Goal: Task Accomplishment & Management: Manage account settings

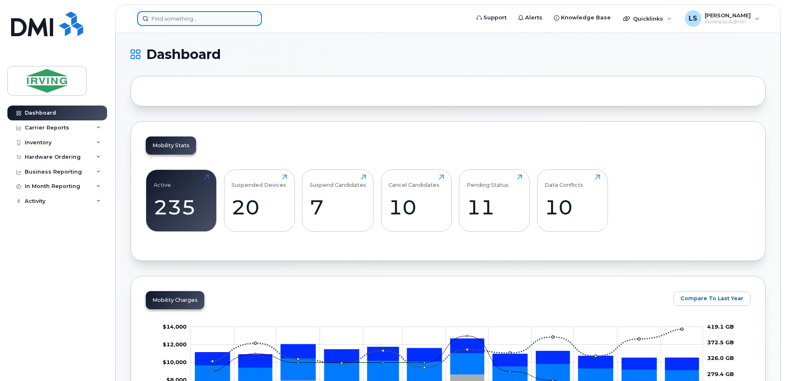
click at [191, 21] on input at bounding box center [199, 18] width 125 height 15
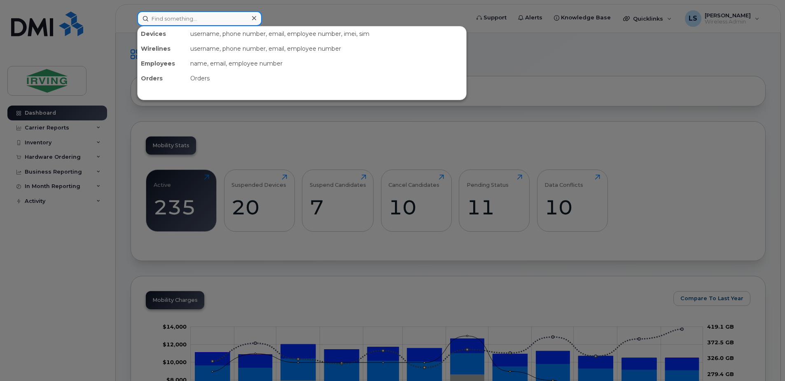
paste input "5062716107"
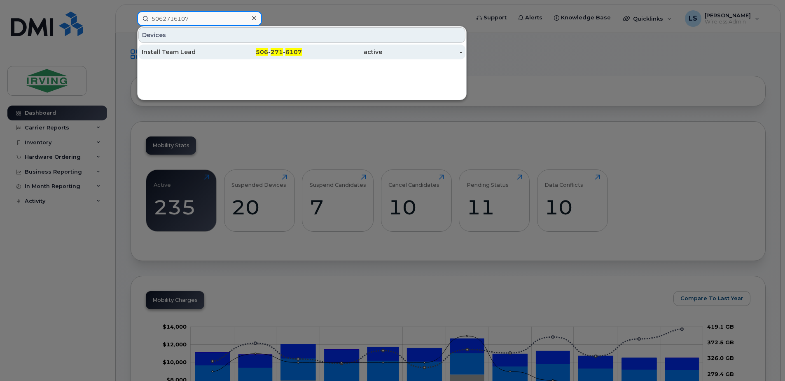
type input "5062716107"
click at [272, 49] on span "271" at bounding box center [277, 51] width 12 height 7
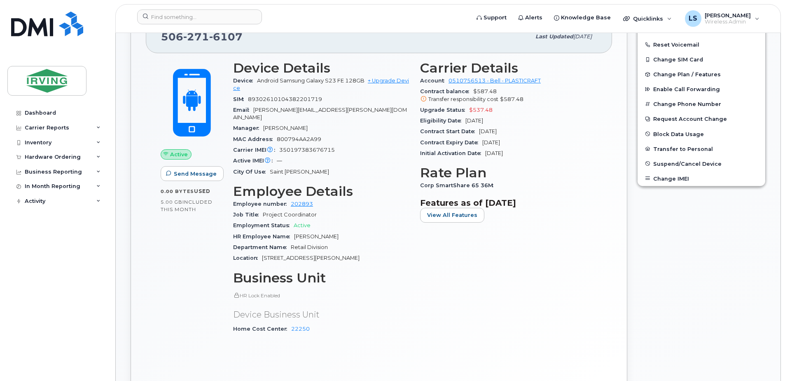
scroll to position [256, 0]
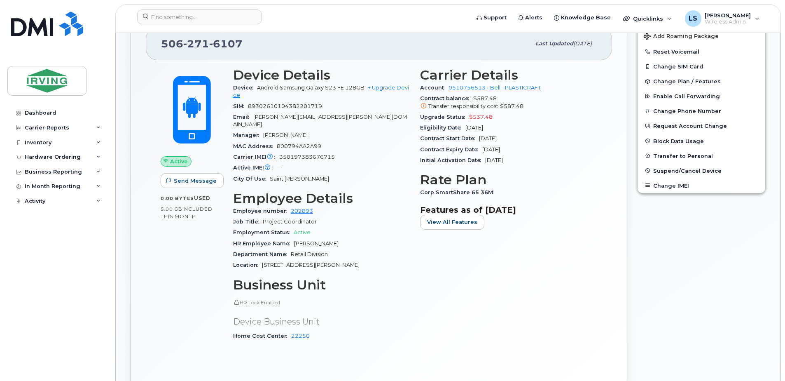
click at [38, 270] on div "Dashboard Carrier Reports Monthly Billing Roaming Reports Suspended Devices Sus…" at bounding box center [58, 237] width 102 height 263
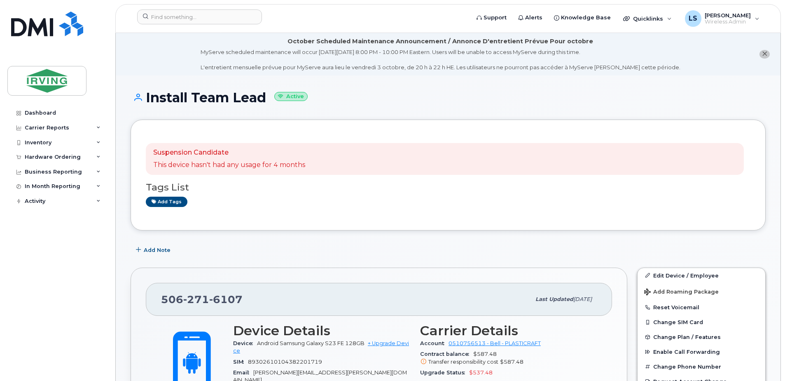
drag, startPoint x: 266, startPoint y: 100, endPoint x: 130, endPoint y: 100, distance: 136.4
click at [48, 216] on div "Dashboard Carrier Reports Monthly Billing Roaming Reports Suspended Devices Sus…" at bounding box center [58, 237] width 102 height 263
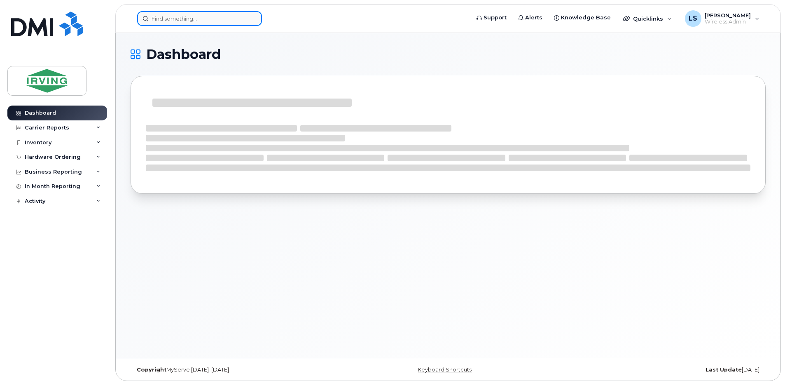
click at [243, 17] on input at bounding box center [199, 18] width 125 height 15
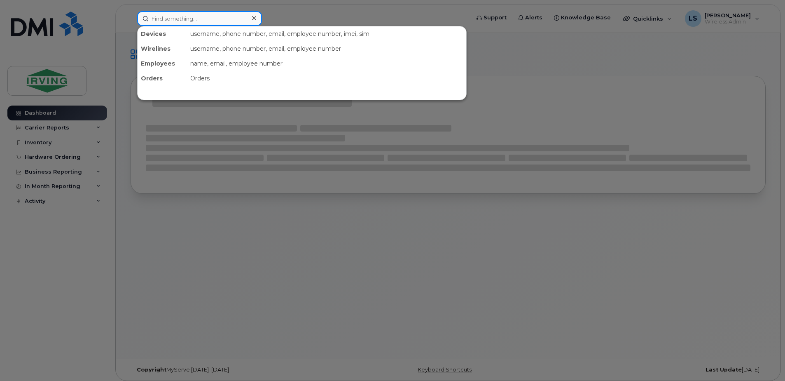
paste input "customer demo"
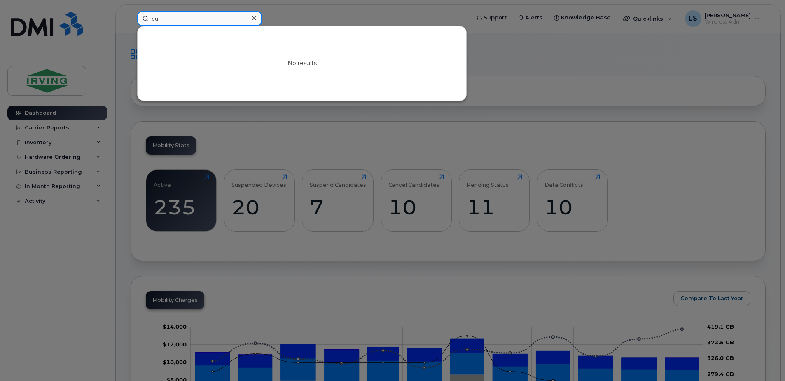
type input "c"
click at [184, 17] on input at bounding box center [199, 18] width 125 height 15
paste input "5063495398"
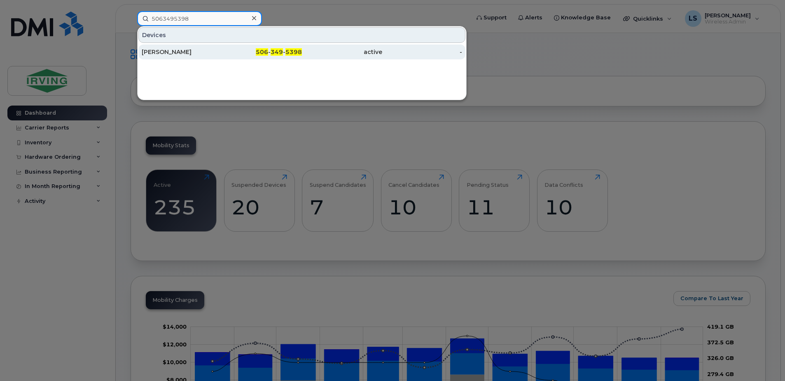
type input "5063495398"
click at [276, 50] on span "349" at bounding box center [277, 51] width 12 height 7
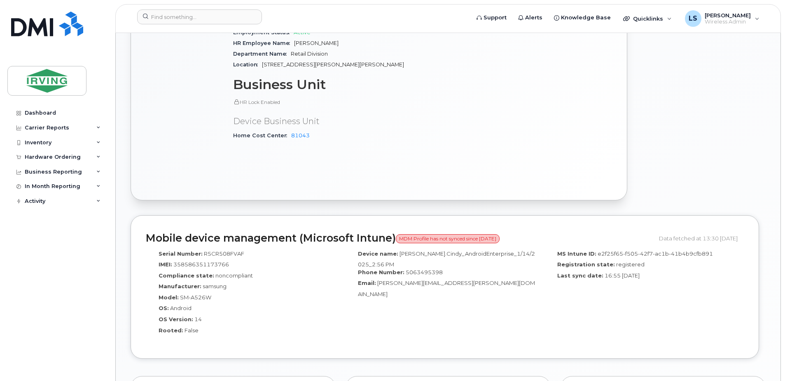
scroll to position [275, 0]
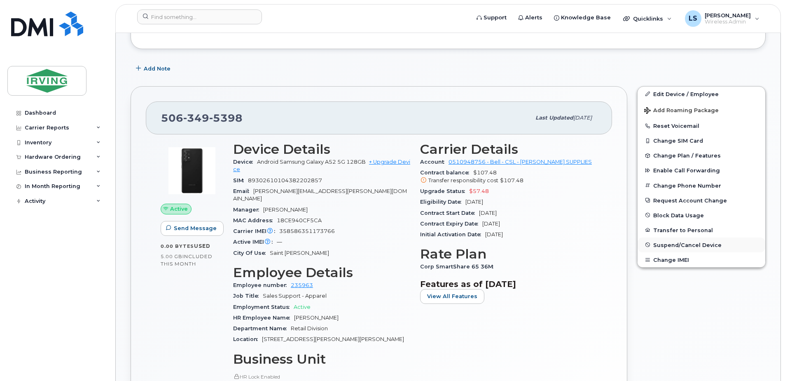
click at [689, 250] on button "Suspend/Cancel Device" at bounding box center [702, 244] width 128 height 15
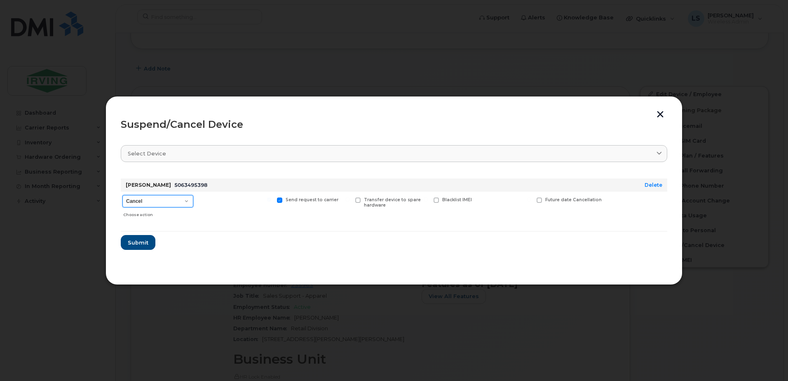
click at [183, 199] on select "Cancel Suspend - Extend Suspension Suspend - Reduced Rate Suspend - Full Rate S…" at bounding box center [157, 201] width 71 height 12
select select "[object Object]"
click at [122, 195] on select "Cancel Suspend - Extend Suspension Suspend - Reduced Rate Suspend - Full Rate S…" at bounding box center [157, 201] width 71 height 12
click at [136, 241] on span "Submit" at bounding box center [137, 243] width 21 height 8
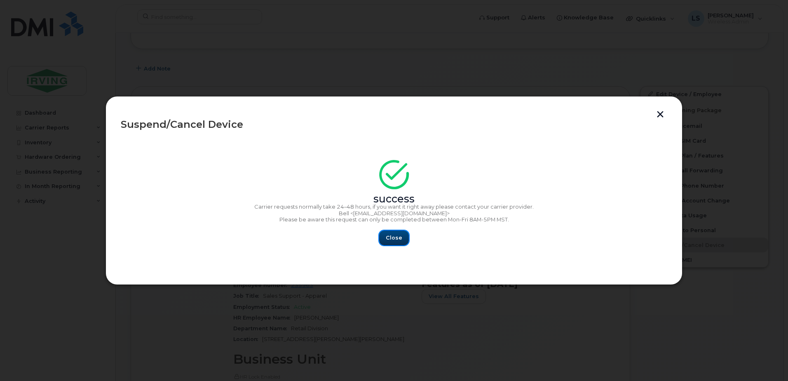
click at [392, 239] on span "Close" at bounding box center [394, 238] width 16 height 8
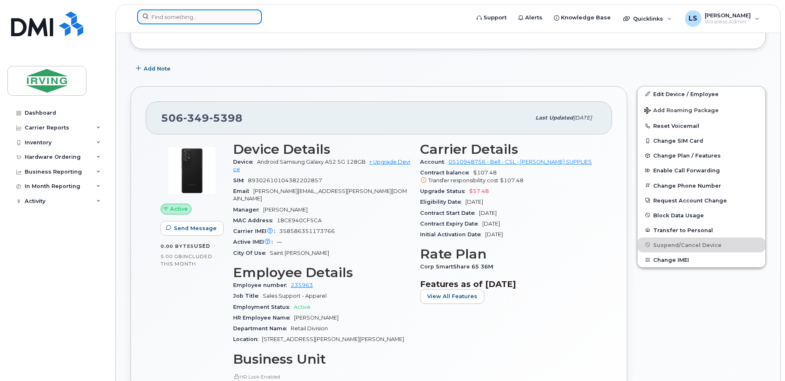
click at [199, 18] on input at bounding box center [199, 16] width 125 height 15
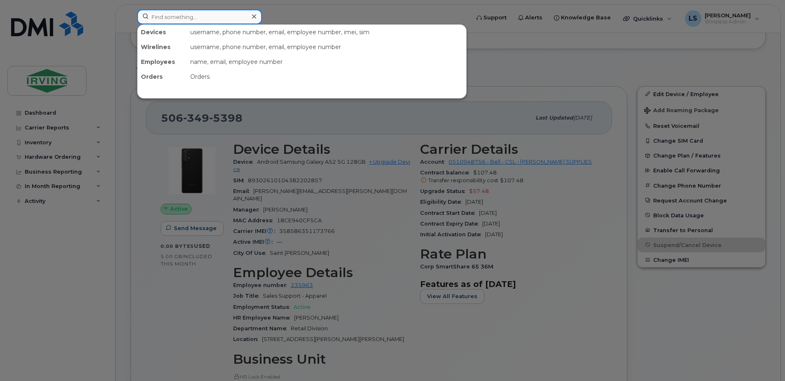
paste input "5063778579"
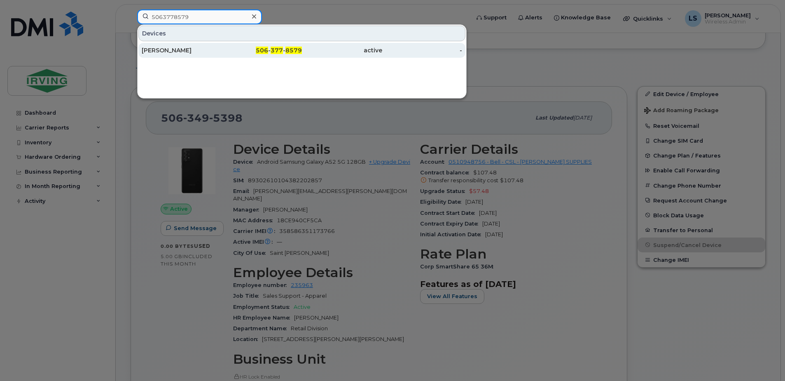
type input "5063778579"
click at [276, 48] on span "377" at bounding box center [277, 50] width 12 height 7
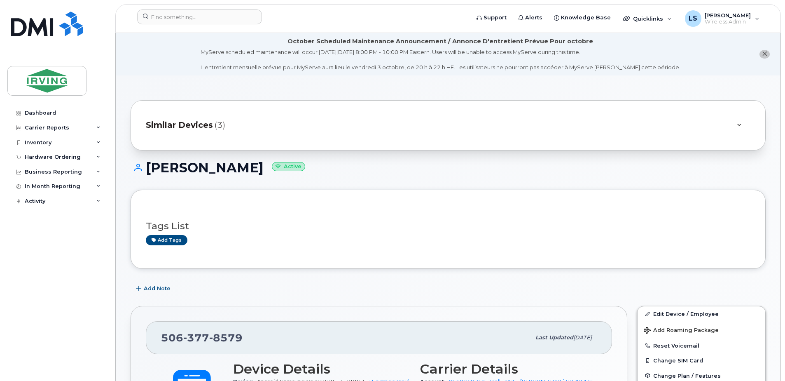
scroll to position [275, 0]
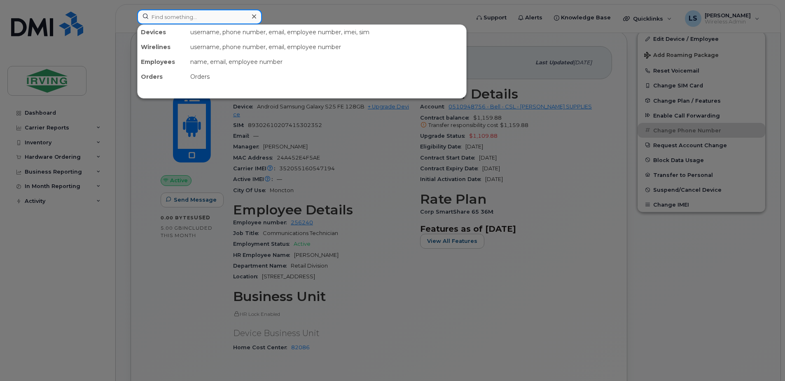
click at [190, 12] on input at bounding box center [199, 16] width 125 height 15
paste input "7096311279"
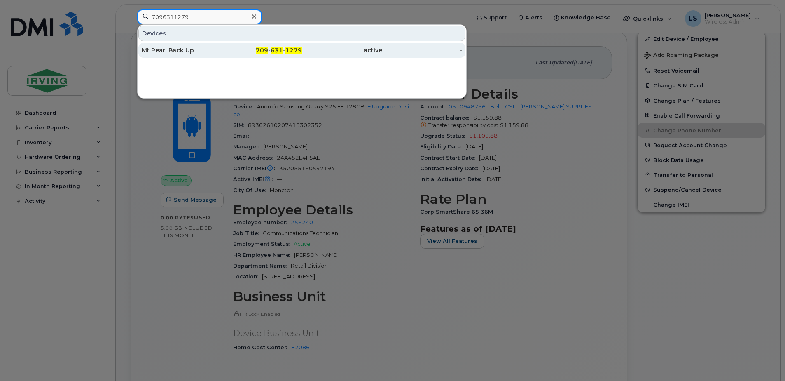
type input "7096311279"
click at [274, 48] on span "631" at bounding box center [277, 50] width 12 height 7
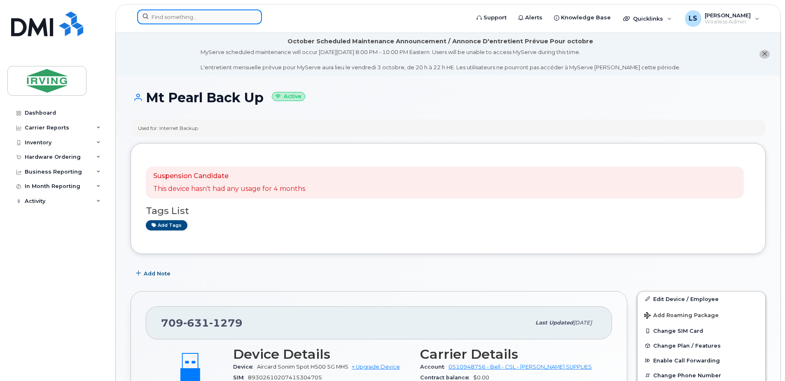
click at [216, 15] on input at bounding box center [199, 16] width 125 height 15
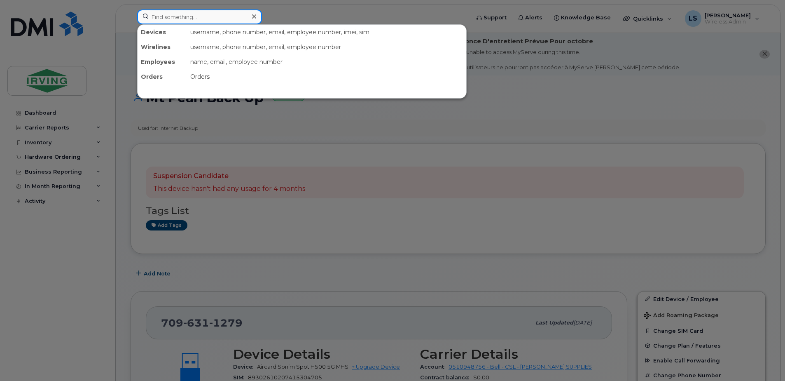
paste input "7824467647"
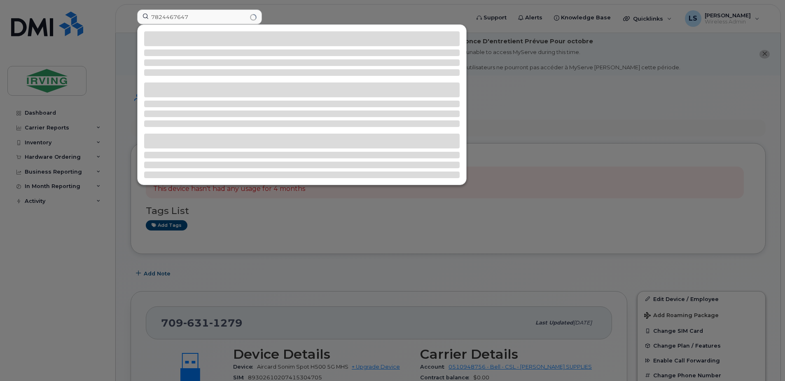
click at [202, 233] on div at bounding box center [392, 190] width 785 height 381
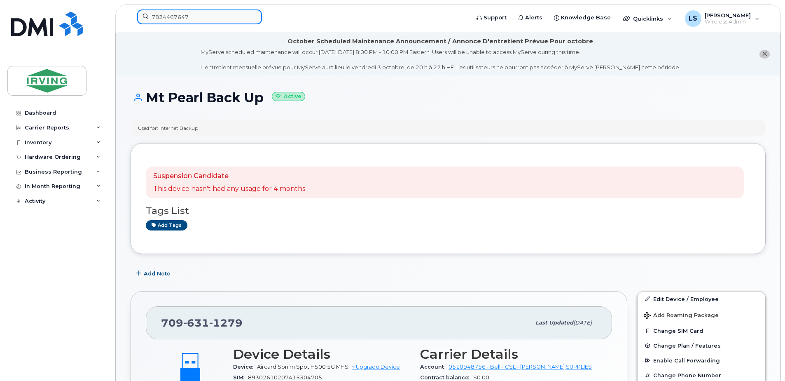
click at [238, 12] on input "7824467647" at bounding box center [199, 16] width 125 height 15
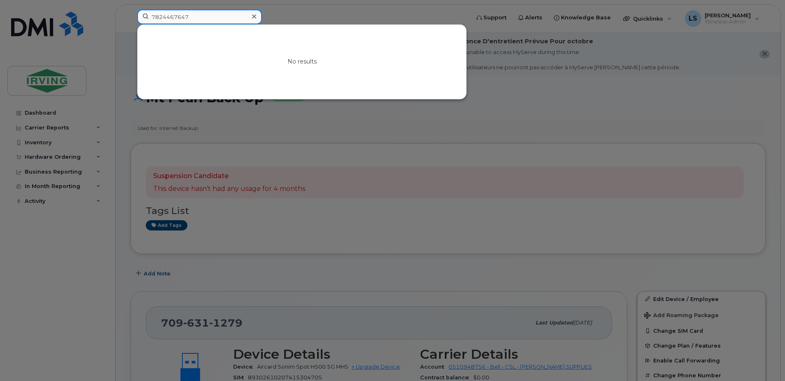
drag, startPoint x: 214, startPoint y: 14, endPoint x: 55, endPoint y: 20, distance: 159.2
click at [131, 20] on div "7824467647 No results" at bounding box center [301, 18] width 340 height 18
paste input "090243"
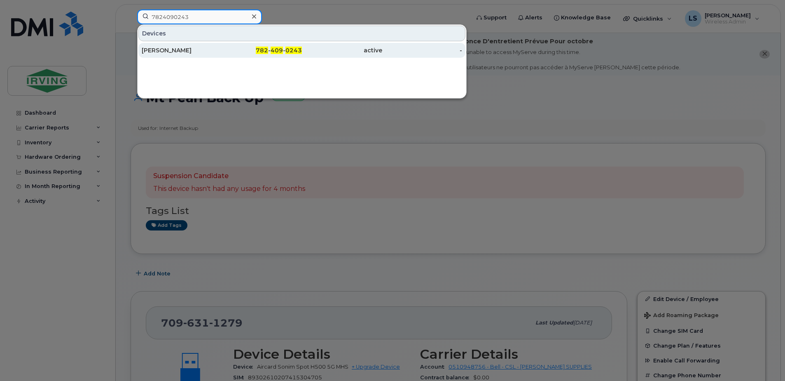
type input "7824090243"
click at [277, 49] on span "409" at bounding box center [277, 50] width 12 height 7
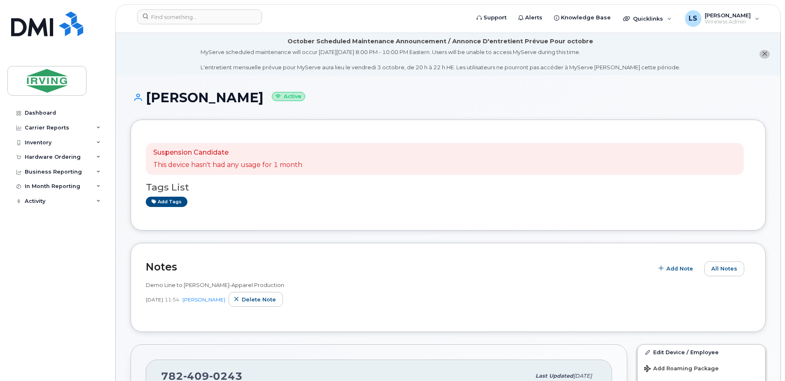
click at [59, 246] on div "Dashboard Carrier Reports Monthly Billing Roaming Reports Suspended Devices Sus…" at bounding box center [58, 237] width 102 height 263
